Goal: Obtain resource: Download file/media

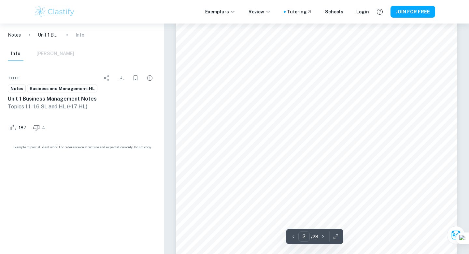
scroll to position [461, 0]
type input "1"
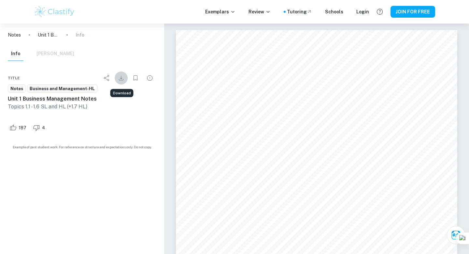
click at [122, 77] on icon "Download" at bounding box center [121, 78] width 8 height 8
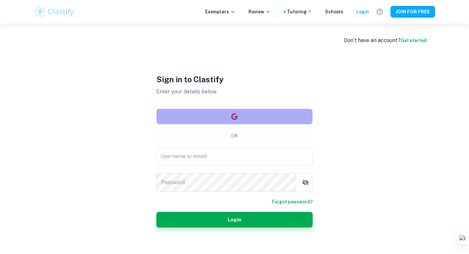
click at [219, 111] on button "button" at bounding box center [234, 117] width 156 height 16
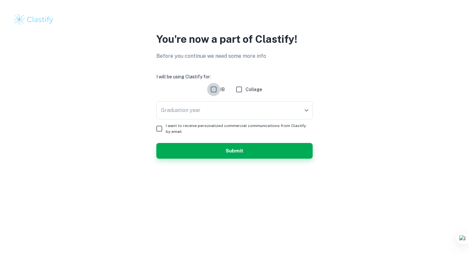
click at [212, 88] on input "IB" at bounding box center [213, 89] width 13 height 13
checkbox input "true"
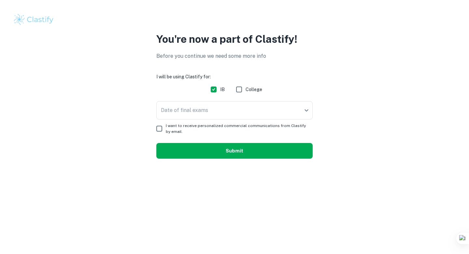
click at [213, 155] on button "Submit" at bounding box center [234, 151] width 156 height 16
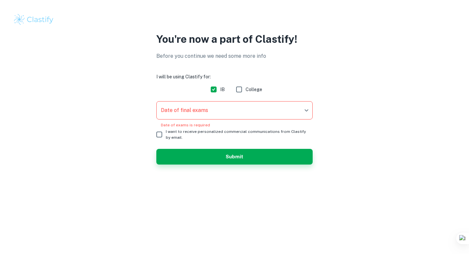
click at [159, 135] on input "I want to receive personalized commercial communications from Clastify by email." at bounding box center [159, 134] width 13 height 13
click at [158, 133] on input "I want to receive personalized commercial communications from Clastify by email." at bounding box center [159, 134] width 13 height 13
checkbox input "false"
click at [188, 112] on body "We value your privacy We use cookies to enhance your browsing experience, serve…" at bounding box center [234, 127] width 469 height 254
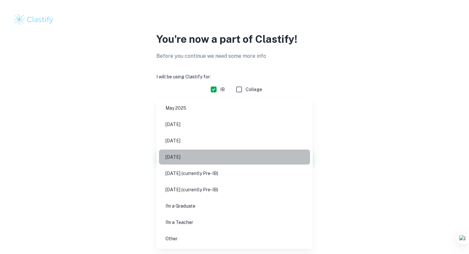
click at [175, 156] on li "[DATE]" at bounding box center [234, 156] width 151 height 15
type input "N26"
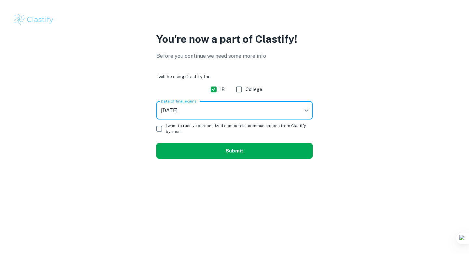
click at [188, 150] on button "Submit" at bounding box center [234, 151] width 156 height 16
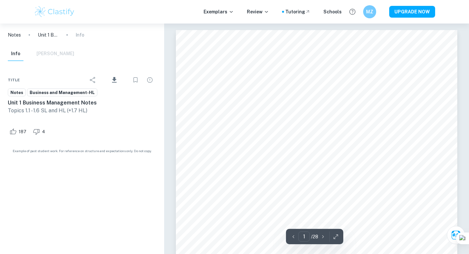
click at [115, 78] on icon "Download" at bounding box center [114, 80] width 5 height 6
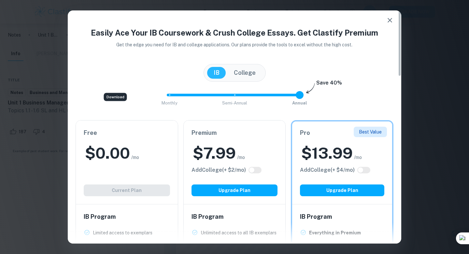
click at [136, 189] on div "Free $ 0.00 /mo Add College (+ $ 2 /mo) Current Plan" at bounding box center [127, 161] width 102 height 83
click at [389, 20] on icon "button" at bounding box center [390, 20] width 8 height 8
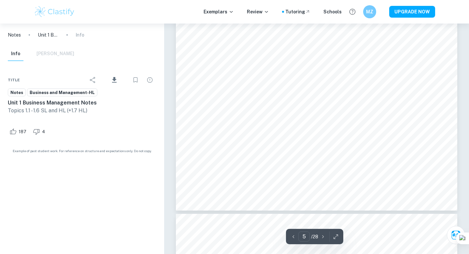
scroll to position [1914, 0]
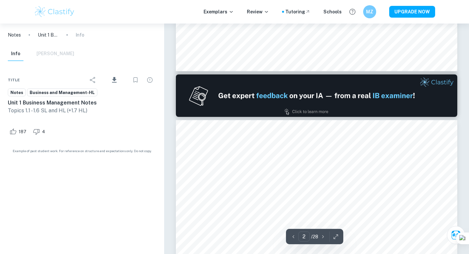
type input "1"
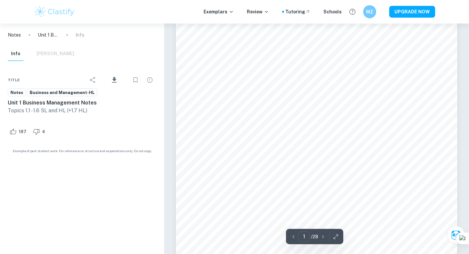
scroll to position [0, 0]
click at [337, 236] on icon "button" at bounding box center [336, 236] width 7 height 7
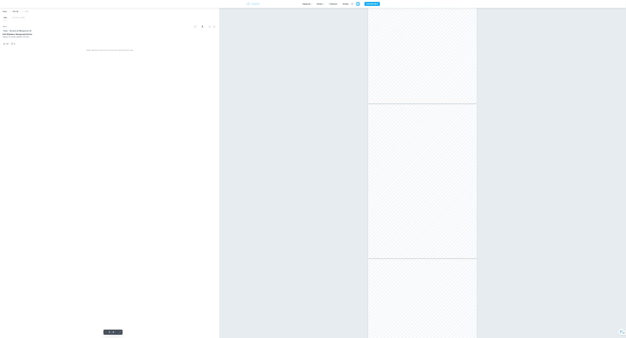
scroll to position [7613, 0]
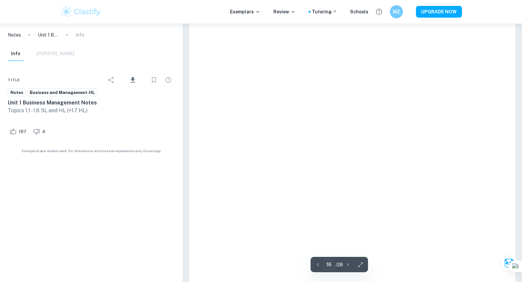
type input "4"
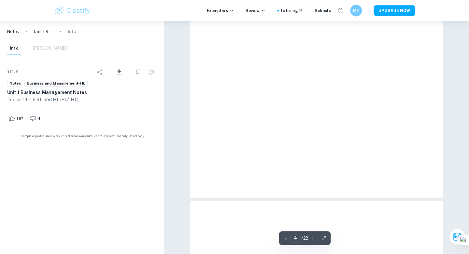
scroll to position [1518, 0]
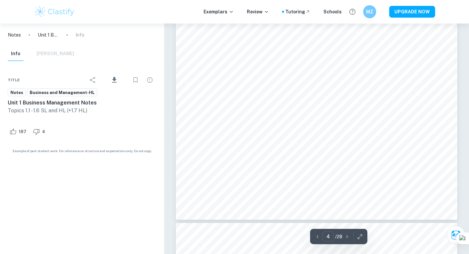
click at [361, 234] on icon "button" at bounding box center [360, 236] width 7 height 7
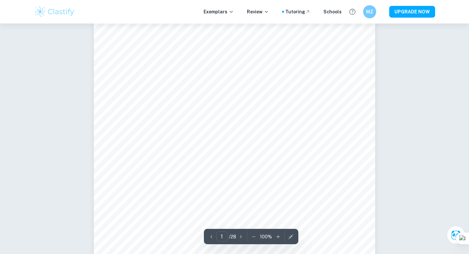
scroll to position [124, 0]
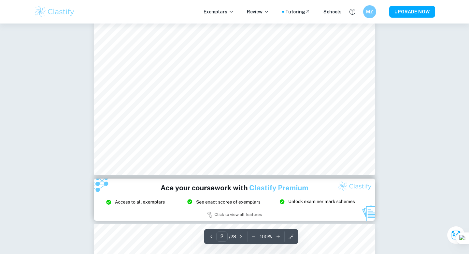
scroll to position [700, 0]
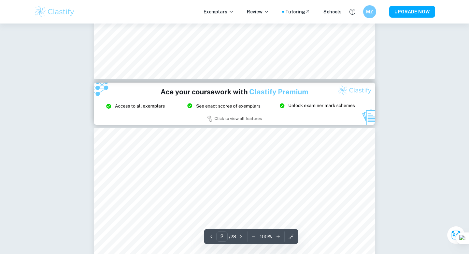
type input "3"
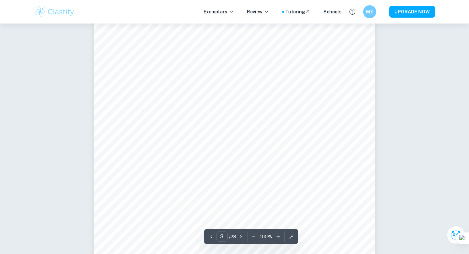
scroll to position [992, 0]
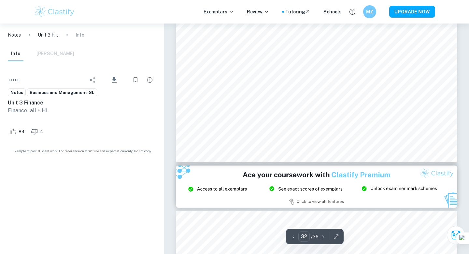
scroll to position [12590, 0]
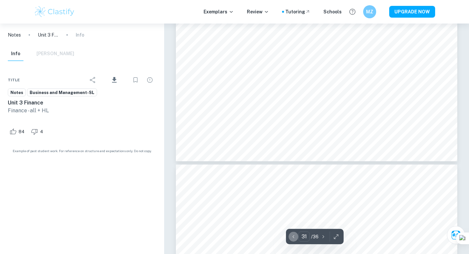
click at [294, 236] on icon "button" at bounding box center [293, 236] width 7 height 7
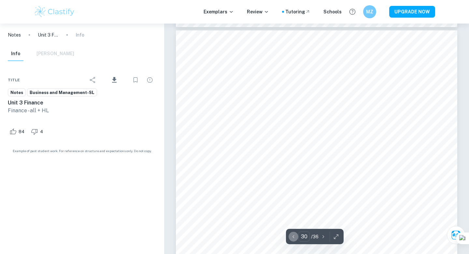
click at [294, 236] on icon "button" at bounding box center [293, 236] width 7 height 7
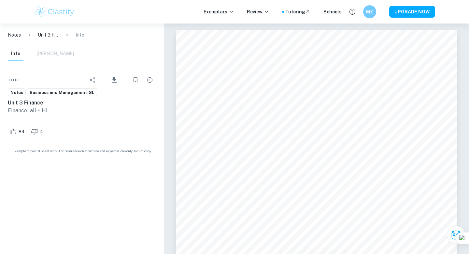
type input "1"
